Goal: Task Accomplishment & Management: Use online tool/utility

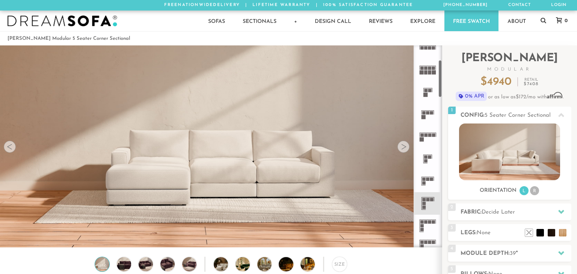
scroll to position [112, 0]
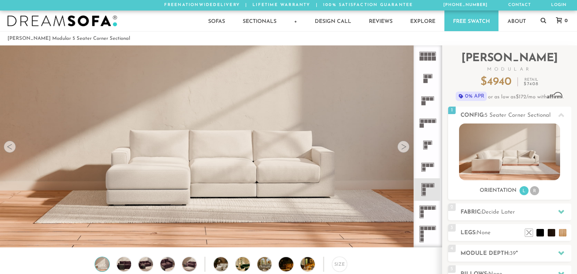
click at [429, 185] on rect at bounding box center [427, 185] width 3 height 3
click at [427, 186] on rect at bounding box center [427, 185] width 3 height 3
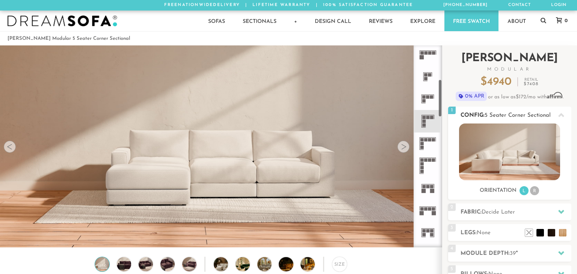
scroll to position [181, 0]
click at [537, 196] on ul "L R" at bounding box center [528, 191] width 21 height 10
click at [534, 193] on li "R" at bounding box center [534, 190] width 9 height 9
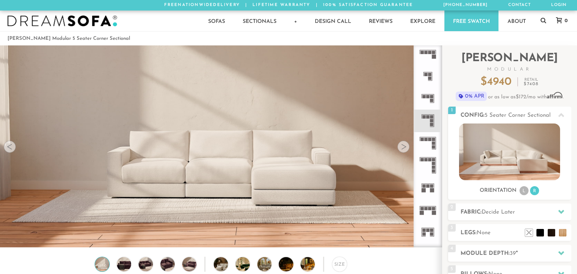
click at [405, 145] on div at bounding box center [403, 147] width 12 height 12
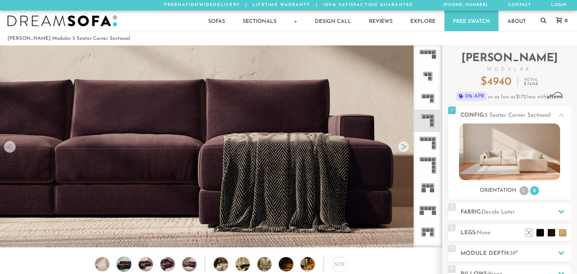
click at [405, 145] on div at bounding box center [403, 147] width 12 height 12
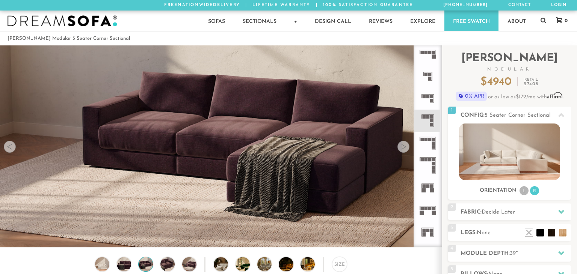
click at [405, 145] on div at bounding box center [403, 147] width 12 height 12
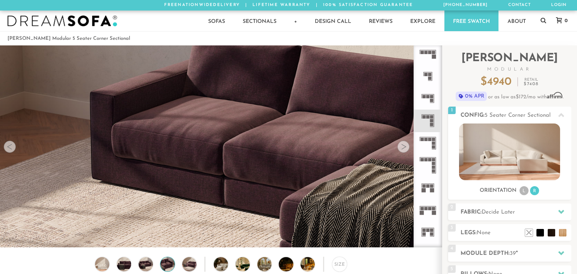
click at [405, 145] on div at bounding box center [403, 147] width 12 height 12
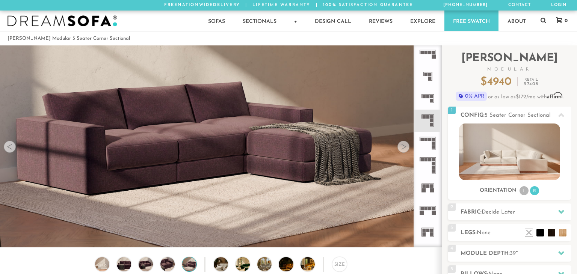
click at [405, 145] on div at bounding box center [403, 147] width 12 height 12
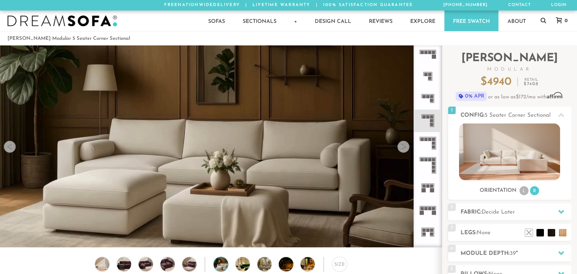
click at [405, 145] on div at bounding box center [403, 147] width 12 height 12
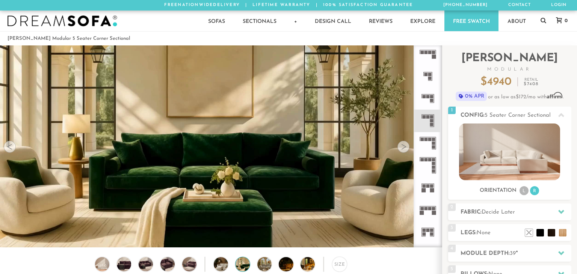
click at [405, 145] on div at bounding box center [403, 147] width 12 height 12
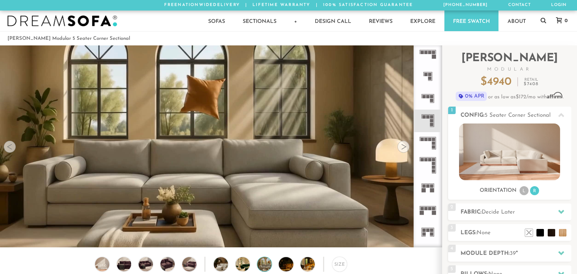
click at [405, 145] on div at bounding box center [403, 147] width 12 height 12
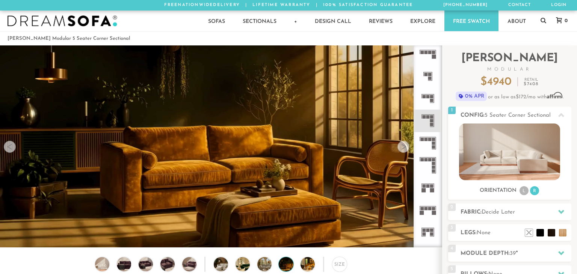
click at [405, 145] on div at bounding box center [403, 147] width 12 height 12
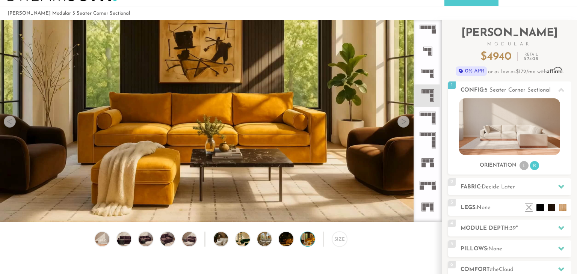
scroll to position [24, 0]
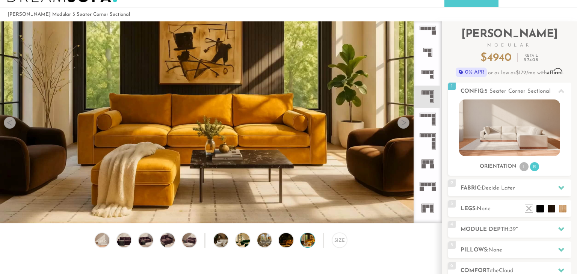
click at [269, 137] on video at bounding box center [220, 110] width 441 height 248
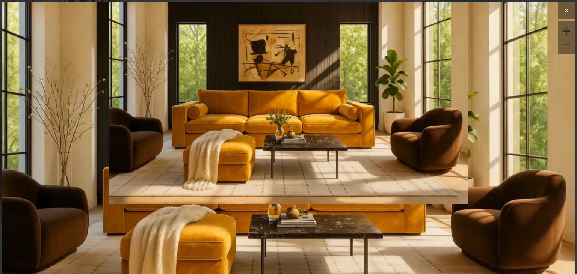
click at [562, 15] on button at bounding box center [566, 10] width 17 height 17
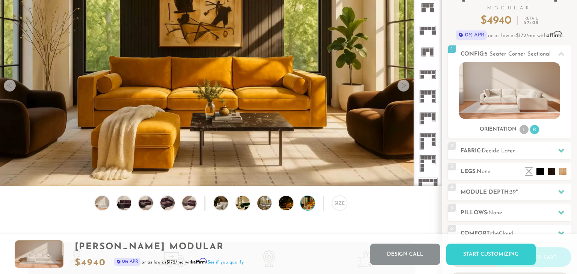
scroll to position [60, 0]
